Goal: Task Accomplishment & Management: Complete application form

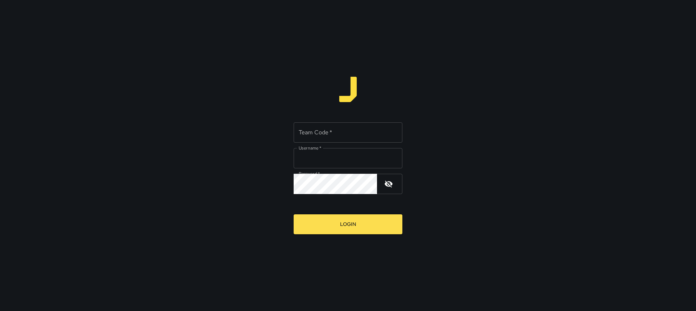
type input "*********"
click at [304, 129] on input "Team Code   *" at bounding box center [348, 132] width 109 height 20
type input "****"
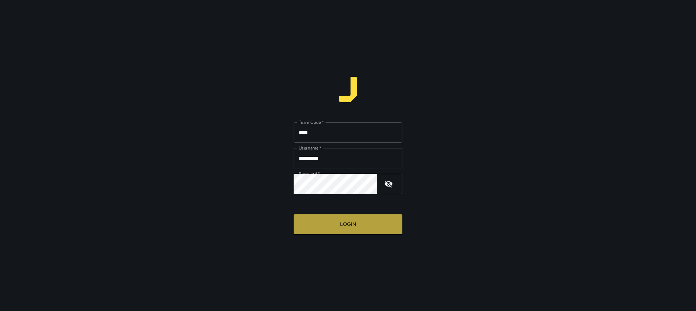
click at [377, 221] on button "Login" at bounding box center [348, 225] width 109 height 20
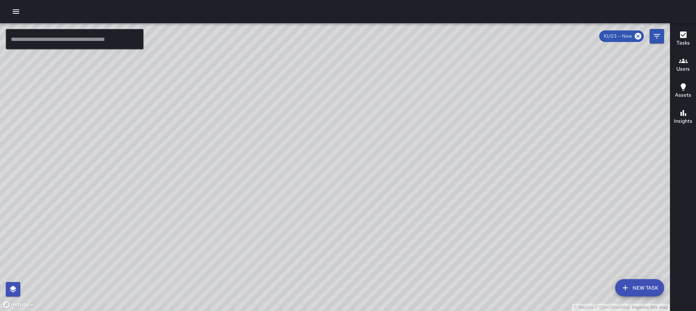
drag, startPoint x: 24, startPoint y: 1, endPoint x: 18, endPoint y: 3, distance: 5.2
click at [21, 2] on div at bounding box center [348, 11] width 696 height 23
click at [12, 9] on icon "button" at bounding box center [16, 11] width 9 height 9
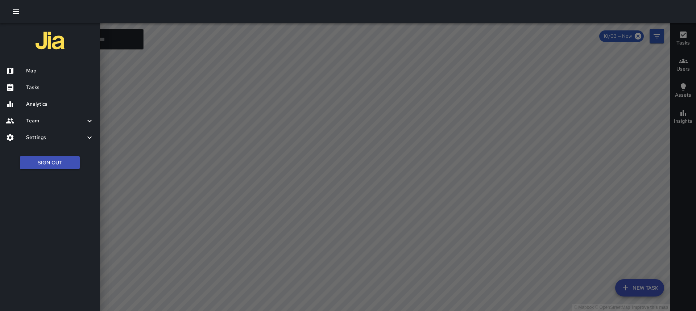
click at [53, 86] on h6 "Tasks" at bounding box center [60, 88] width 68 height 8
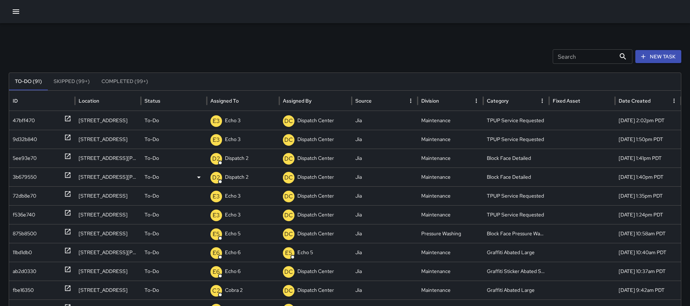
click at [66, 171] on div at bounding box center [67, 177] width 7 height 18
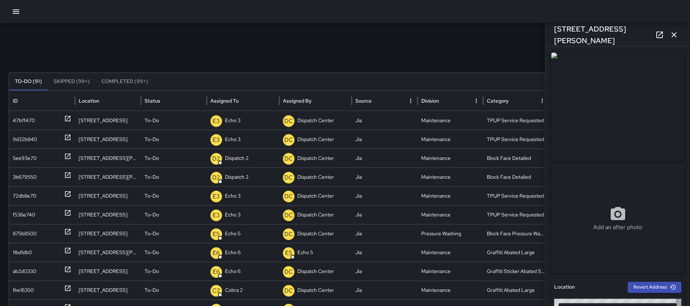
type input "**********"
click at [672, 32] on icon "button" at bounding box center [674, 34] width 9 height 9
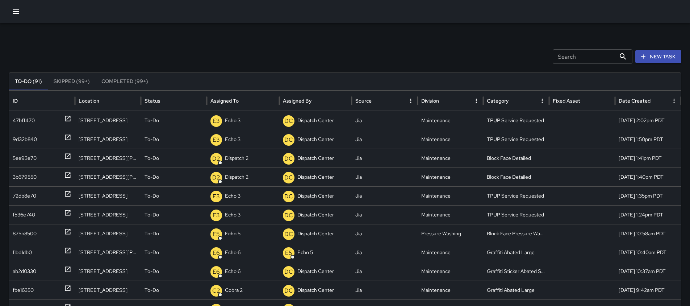
click at [666, 55] on button "New Task" at bounding box center [659, 56] width 46 height 13
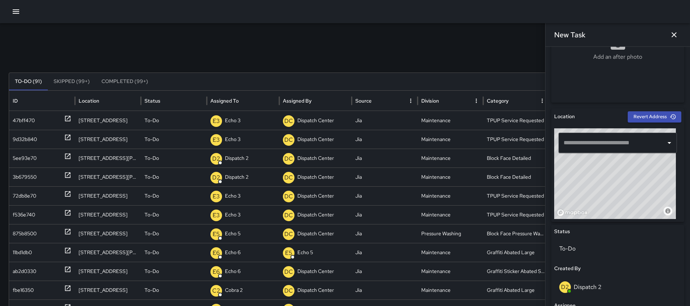
scroll to position [174, 0]
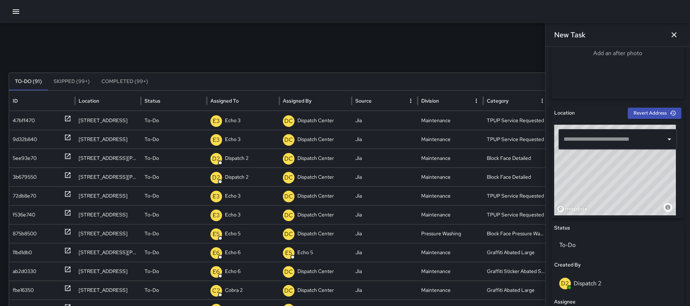
click at [644, 134] on input "text" at bounding box center [612, 139] width 101 height 14
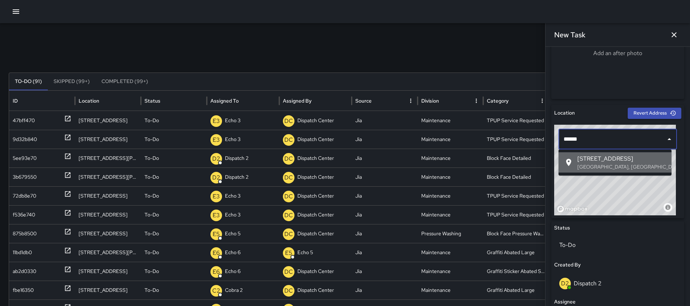
click at [619, 153] on li "[STREET_ADDRESS]" at bounding box center [615, 162] width 113 height 20
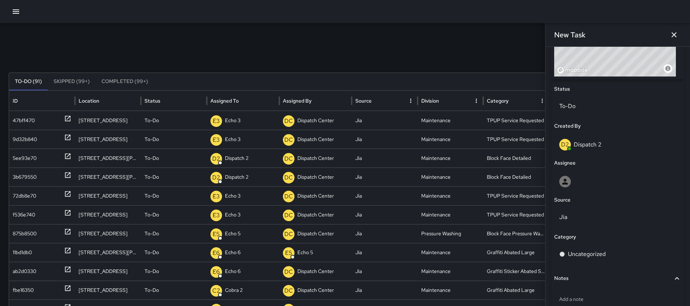
scroll to position [314, 0]
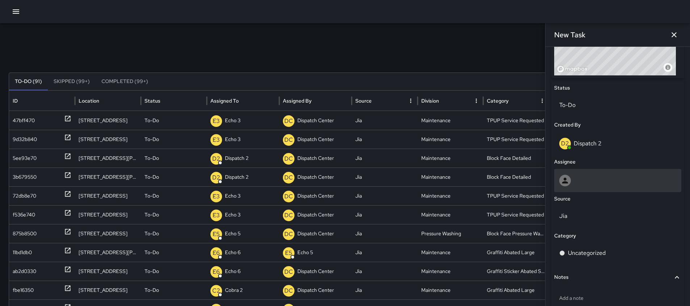
type input "**********"
click at [619, 189] on div at bounding box center [617, 180] width 127 height 23
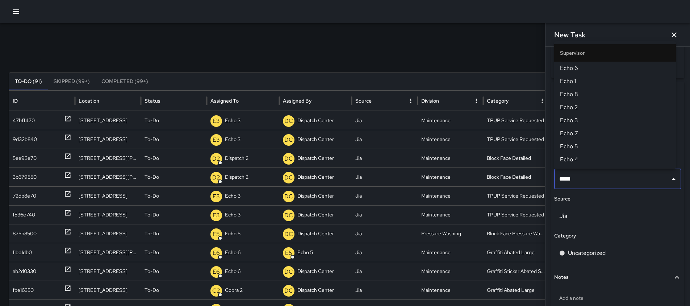
type input "******"
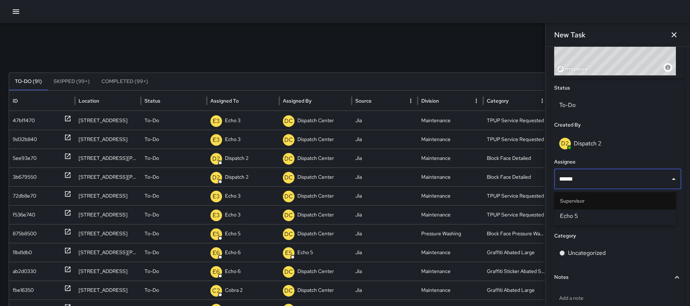
click at [592, 212] on span "Echo 5" at bounding box center [615, 216] width 110 height 9
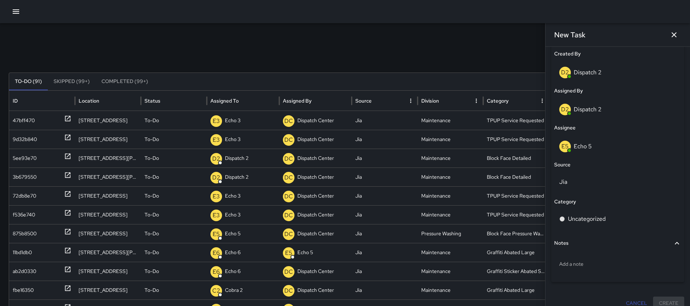
scroll to position [394, 0]
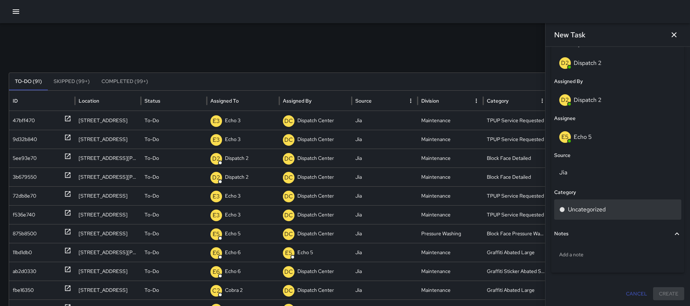
click at [563, 202] on div "Uncategorized" at bounding box center [617, 209] width 127 height 20
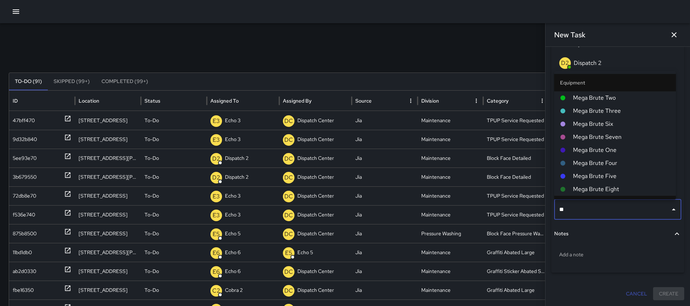
type input "***"
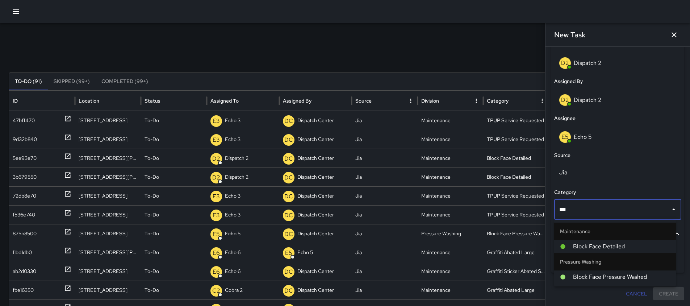
click at [585, 274] on span "Block Face Pressure Washed" at bounding box center [621, 277] width 97 height 9
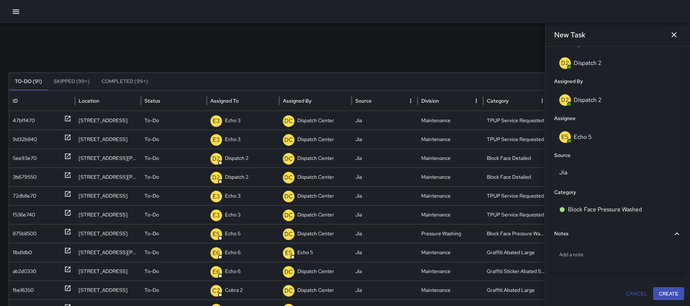
click at [662, 298] on button "Create" at bounding box center [668, 293] width 31 height 13
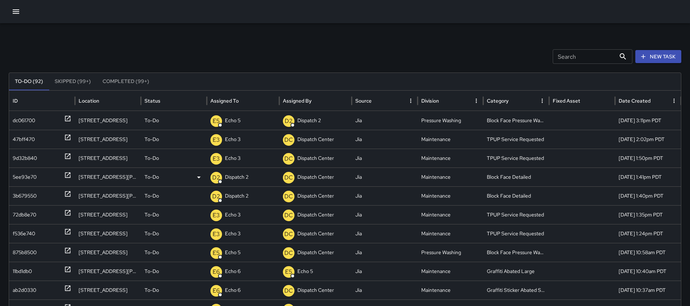
click at [124, 178] on div "[STREET_ADDRESS][PERSON_NAME]" at bounding box center [108, 176] width 66 height 19
click at [129, 175] on div "[STREET_ADDRESS][PERSON_NAME]" at bounding box center [108, 176] width 66 height 19
drag, startPoint x: 126, startPoint y: 176, endPoint x: 75, endPoint y: 178, distance: 51.5
click at [75, 178] on div "[STREET_ADDRESS][PERSON_NAME]" at bounding box center [108, 176] width 66 height 19
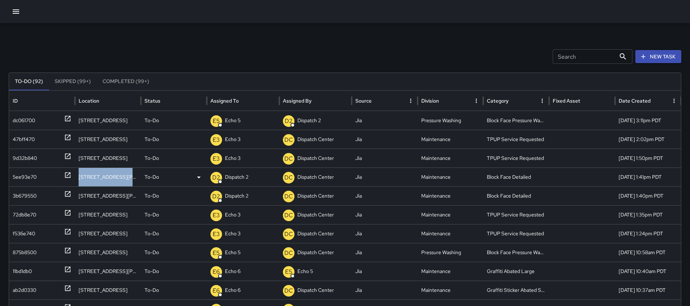
copy div "[STREET_ADDRESS][PERSON_NAME]"
click at [178, 175] on div "To-Do" at bounding box center [174, 177] width 59 height 18
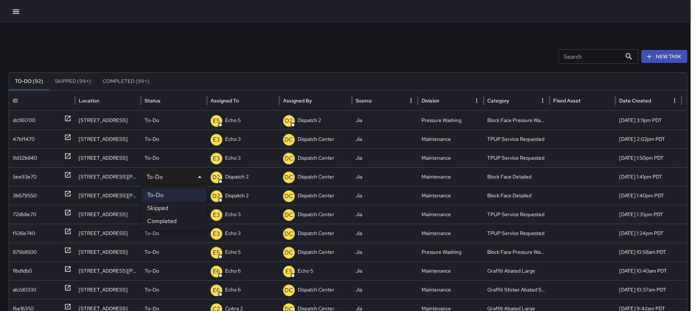
click at [111, 59] on div at bounding box center [348, 155] width 696 height 311
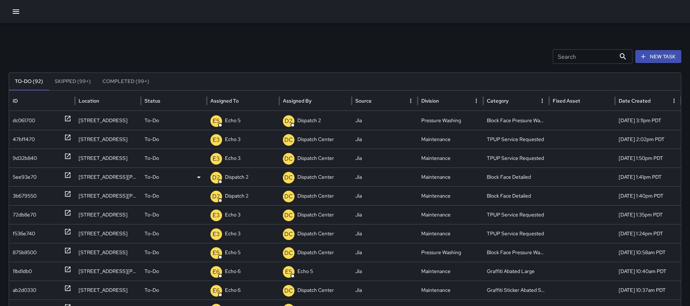
click at [240, 179] on p "Dispatch 2" at bounding box center [237, 177] width 24 height 18
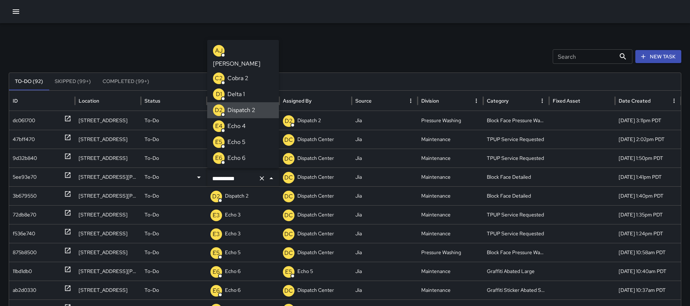
click at [261, 180] on icon "Clear" at bounding box center [261, 178] width 7 height 7
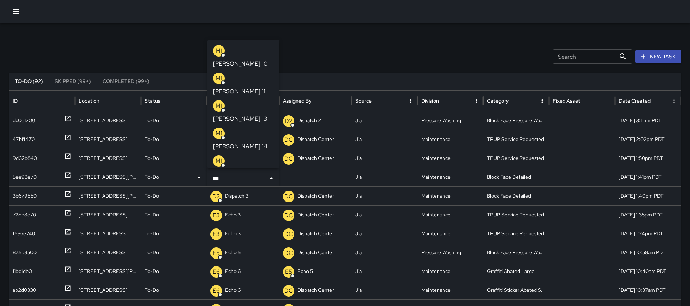
type input "****"
click at [247, 47] on li "M1 [PERSON_NAME] 10" at bounding box center [243, 57] width 72 height 28
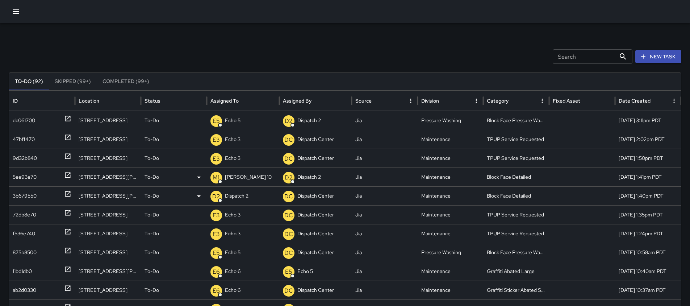
click at [66, 195] on icon at bounding box center [67, 193] width 7 height 7
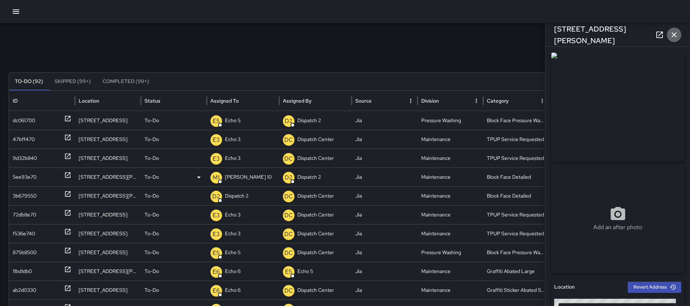
click at [677, 37] on icon "button" at bounding box center [674, 34] width 9 height 9
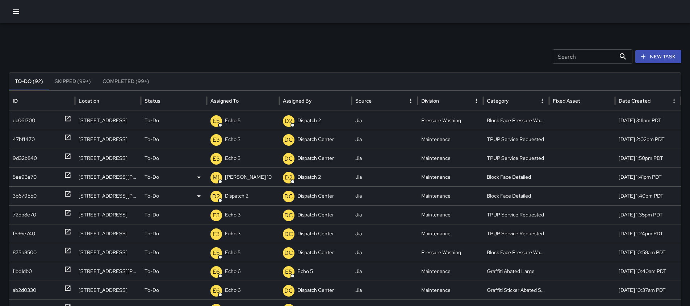
click at [248, 194] on p "Dispatch 2" at bounding box center [237, 196] width 24 height 18
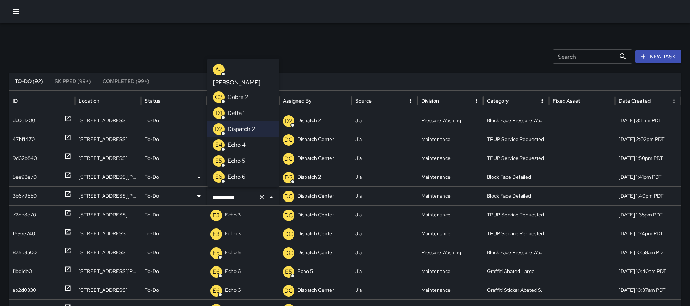
click at [265, 199] on icon "Clear" at bounding box center [261, 197] width 7 height 7
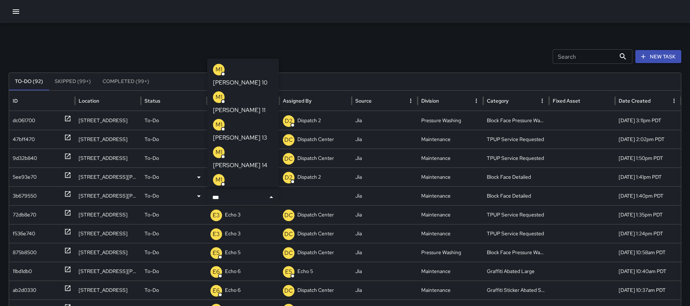
type input "****"
click at [250, 70] on li "M1 [PERSON_NAME] 10" at bounding box center [243, 76] width 72 height 28
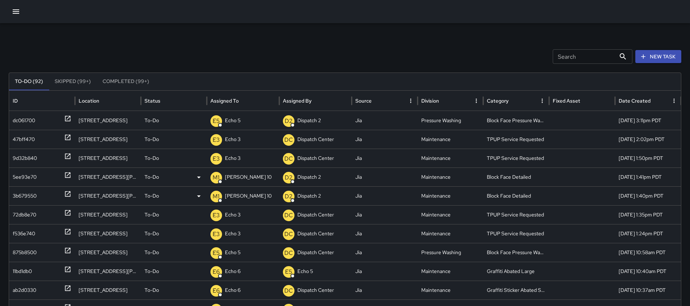
click at [69, 175] on icon at bounding box center [67, 174] width 7 height 7
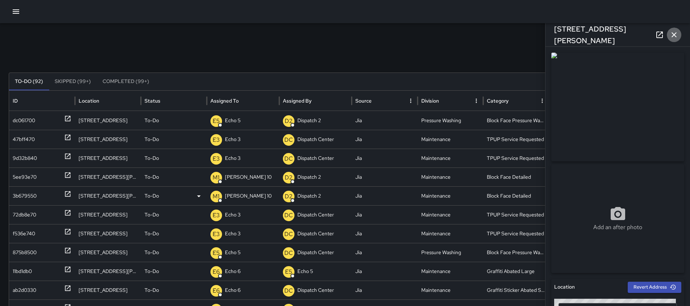
click at [677, 33] on icon "button" at bounding box center [674, 34] width 9 height 9
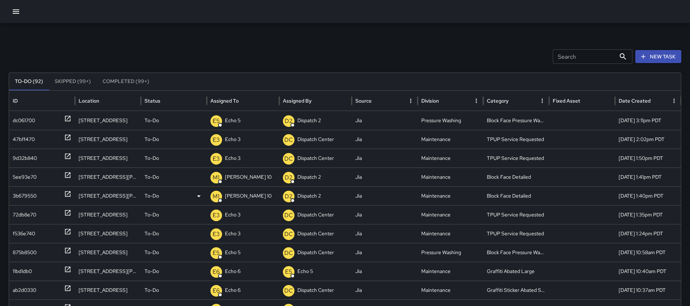
click at [66, 192] on icon at bounding box center [67, 193] width 5 height 5
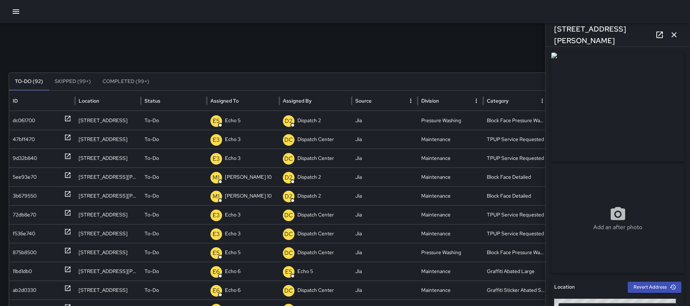
click at [675, 34] on icon "button" at bounding box center [674, 34] width 5 height 5
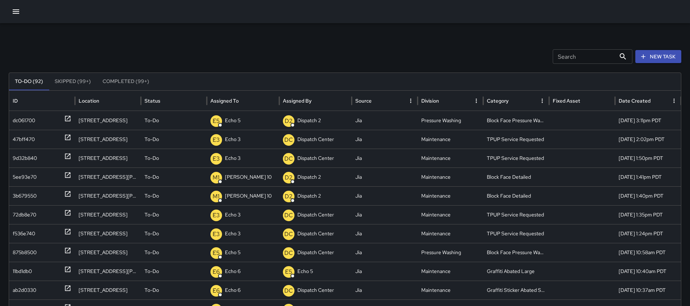
click at [147, 179] on p "To-Do" at bounding box center [152, 177] width 14 height 18
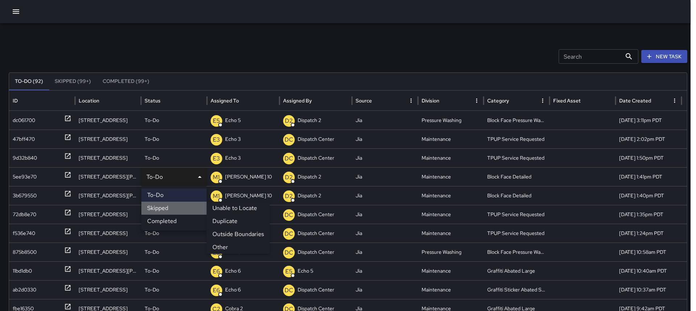
click at [155, 210] on li "Skipped" at bounding box center [173, 208] width 65 height 13
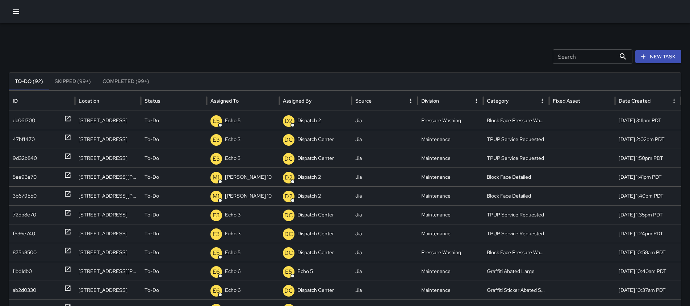
click at [86, 82] on button "Skipped (99+)" at bounding box center [73, 81] width 48 height 17
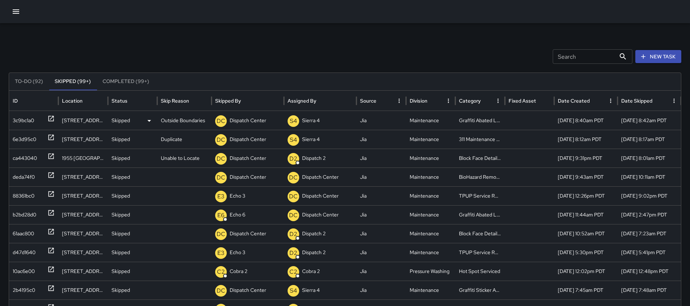
click at [50, 117] on icon at bounding box center [50, 118] width 7 height 7
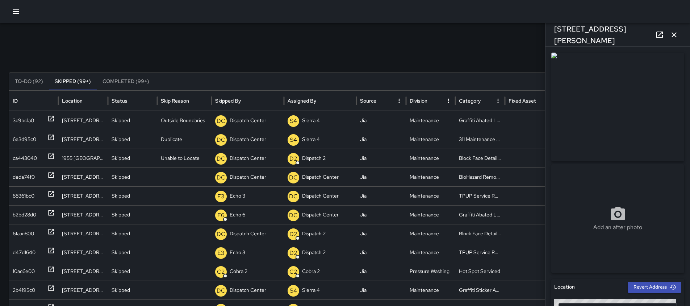
click at [678, 32] on icon "button" at bounding box center [674, 34] width 9 height 9
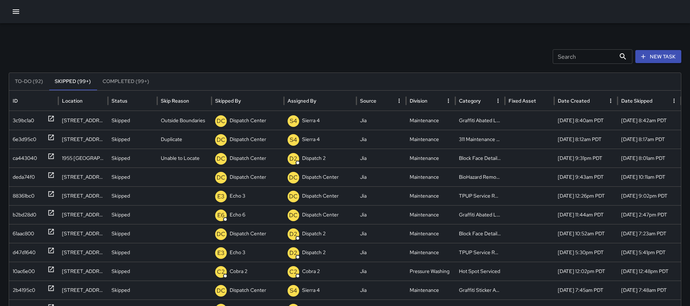
click at [30, 83] on button "To-Do (92)" at bounding box center [29, 81] width 40 height 17
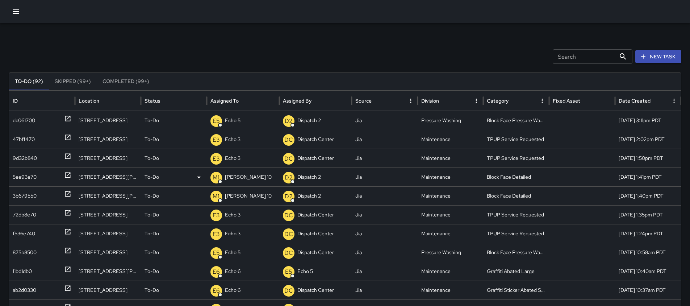
click at [66, 178] on icon at bounding box center [67, 174] width 7 height 7
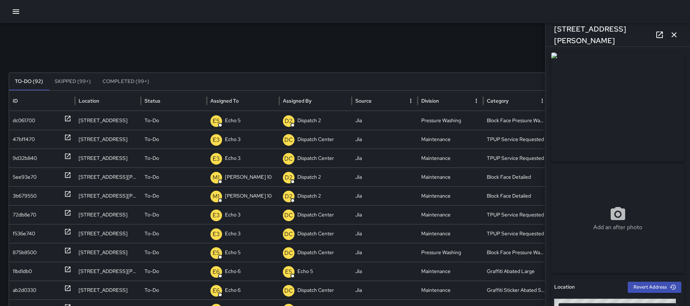
click at [673, 37] on icon "button" at bounding box center [674, 34] width 5 height 5
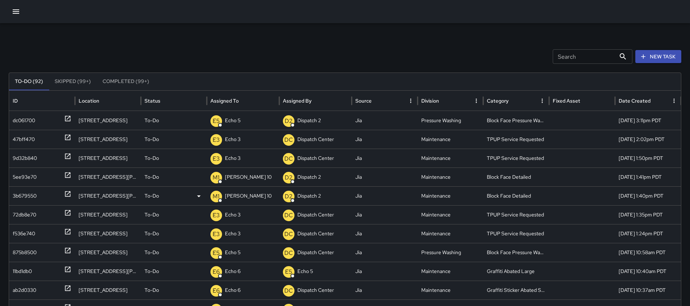
click at [67, 196] on icon at bounding box center [67, 193] width 7 height 7
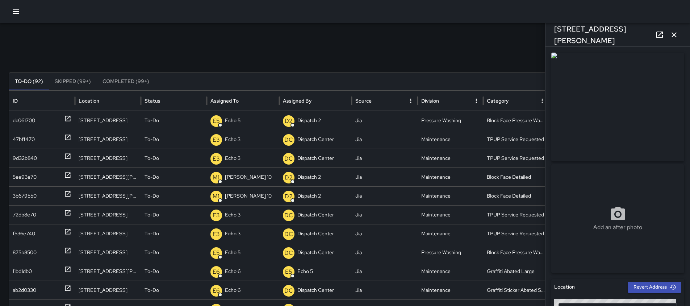
click at [676, 39] on button "button" at bounding box center [674, 35] width 14 height 14
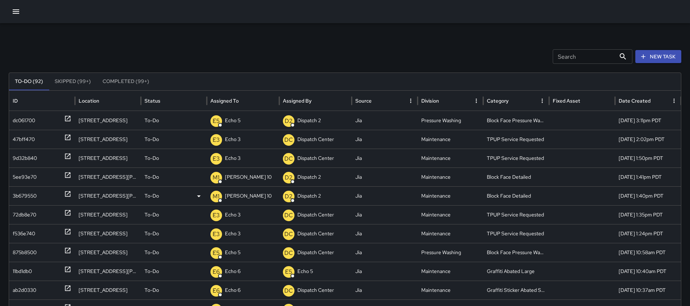
click at [66, 195] on icon at bounding box center [67, 193] width 7 height 7
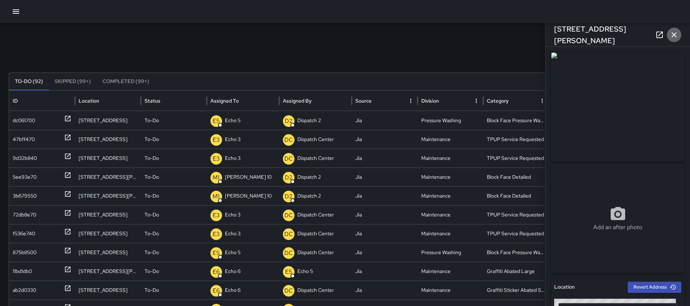
click at [674, 37] on icon "button" at bounding box center [674, 34] width 9 height 9
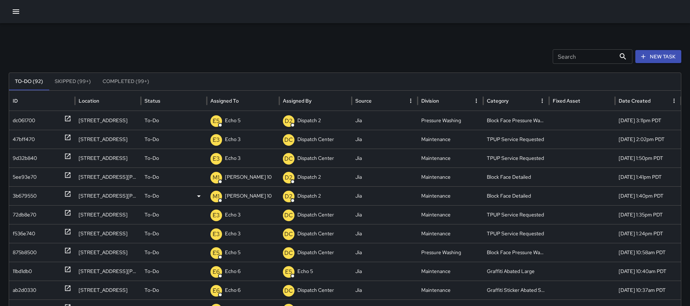
click at [151, 196] on p "To-Do" at bounding box center [152, 196] width 14 height 18
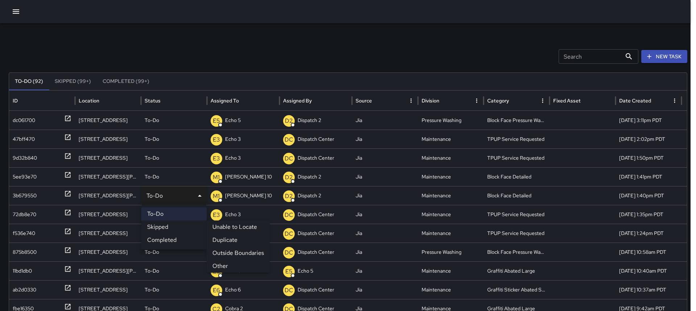
click at [157, 229] on li "Skipped" at bounding box center [173, 227] width 65 height 13
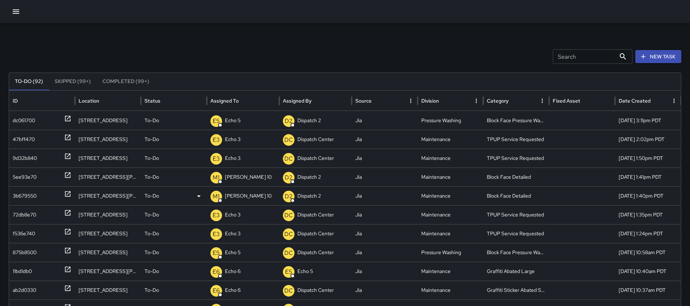
click at [84, 83] on button "Skipped (99+)" at bounding box center [73, 81] width 48 height 17
